Goal: Transaction & Acquisition: Purchase product/service

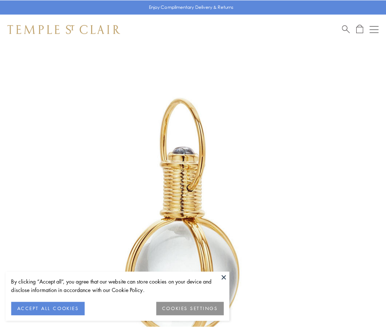
scroll to position [192, 0]
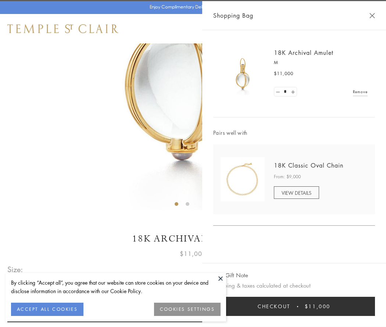
click at [294, 306] on button "Checkout $11,000" at bounding box center [294, 305] width 162 height 19
